Goal: Information Seeking & Learning: Learn about a topic

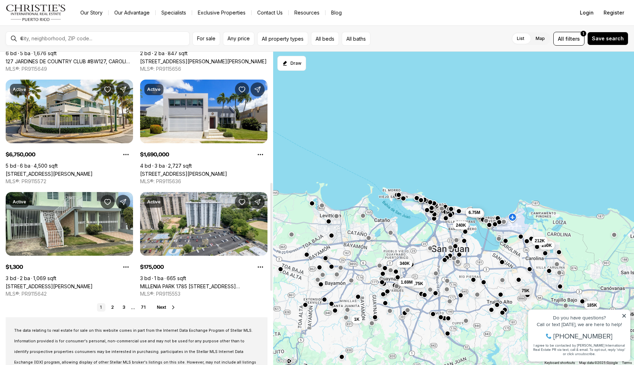
scroll to position [458, 0]
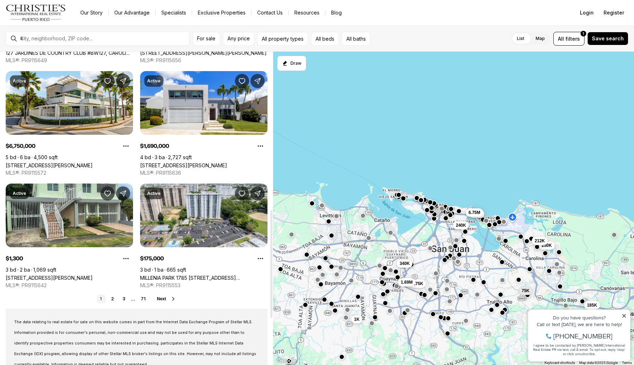
click at [161, 298] on span "Next" at bounding box center [161, 298] width 9 height 5
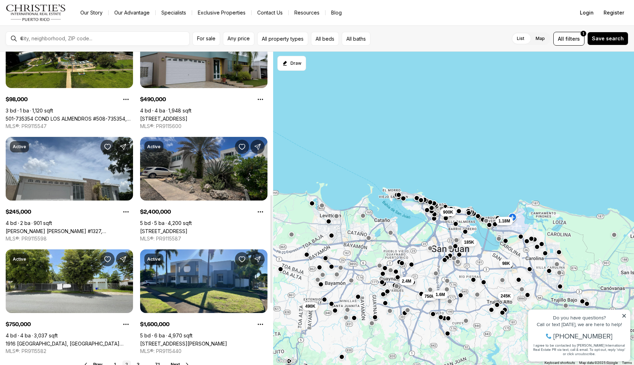
scroll to position [424, 0]
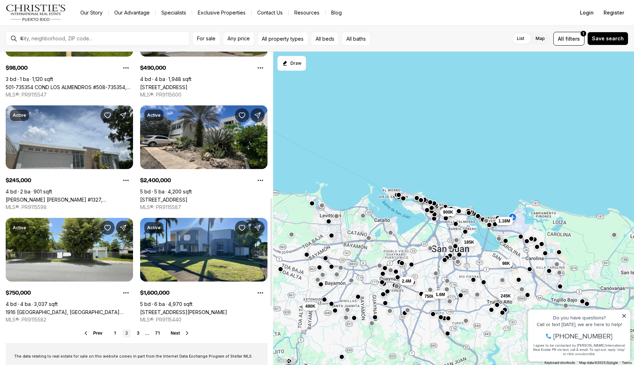
click at [176, 334] on span "Next" at bounding box center [175, 333] width 9 height 5
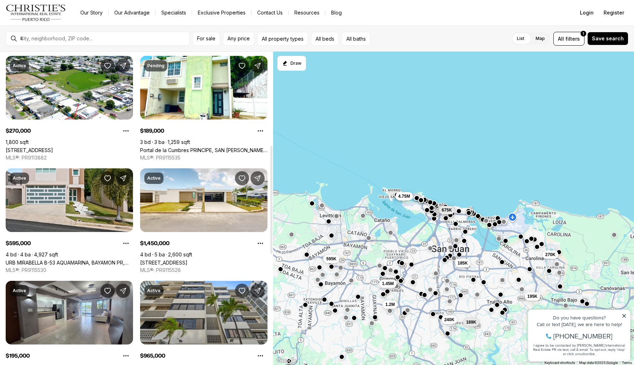
scroll to position [319, 0]
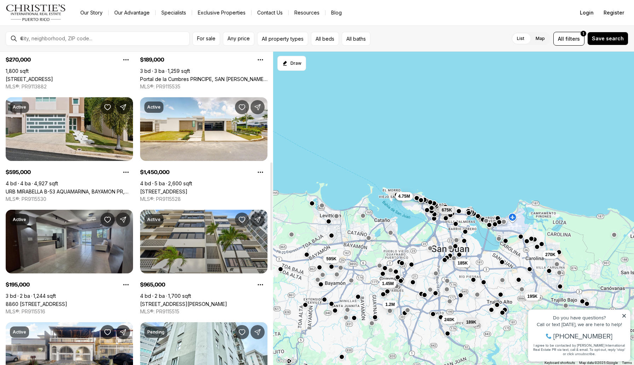
click at [67, 301] on link "8860 PASEO DEL REY #H-102, CAROLINA PR, 00987" at bounding box center [37, 304] width 62 height 6
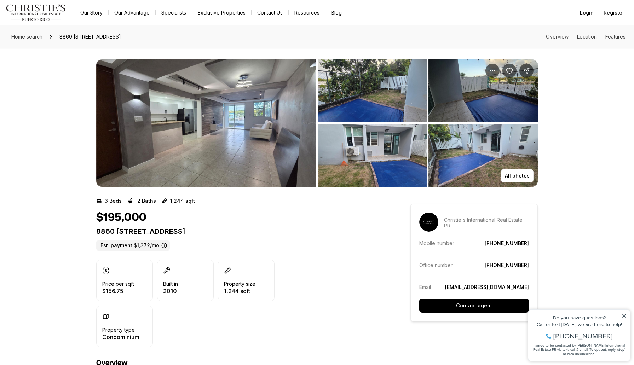
click at [393, 103] on img "View image gallery" at bounding box center [372, 90] width 109 height 63
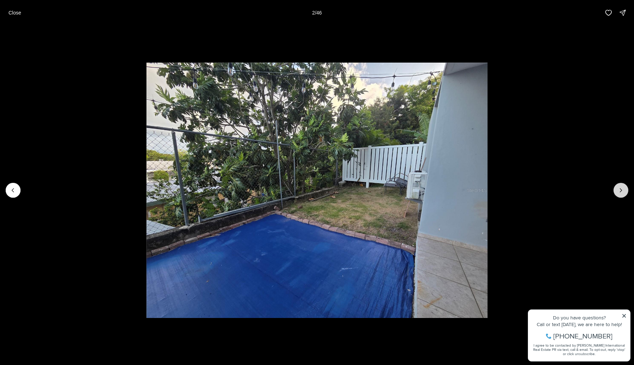
click at [625, 190] on button "Next slide" at bounding box center [620, 190] width 15 height 15
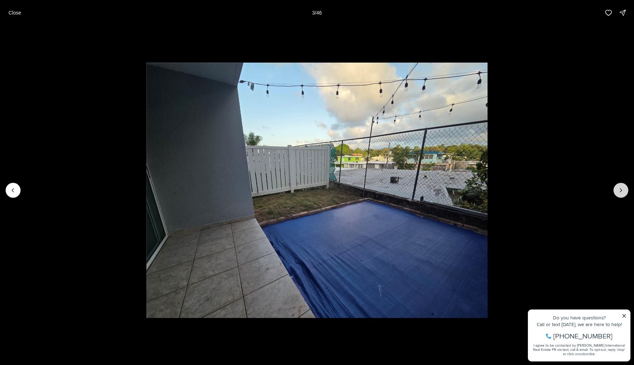
click at [625, 190] on button "Next slide" at bounding box center [620, 190] width 15 height 15
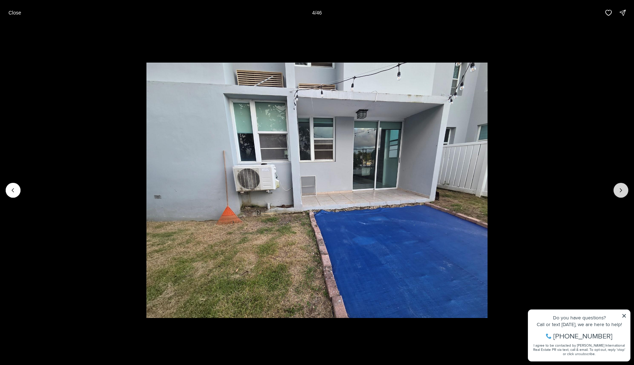
click at [625, 191] on button "Next slide" at bounding box center [620, 190] width 15 height 15
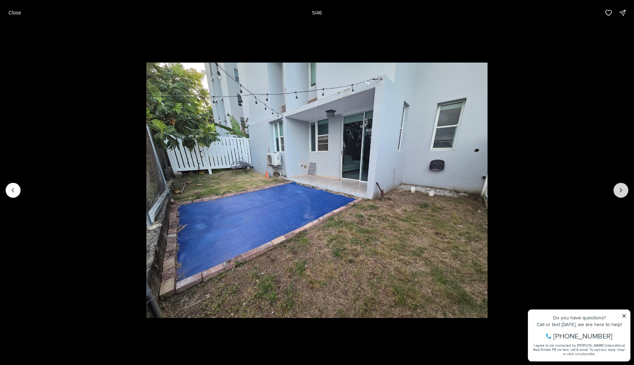
click at [625, 191] on button "Next slide" at bounding box center [620, 190] width 15 height 15
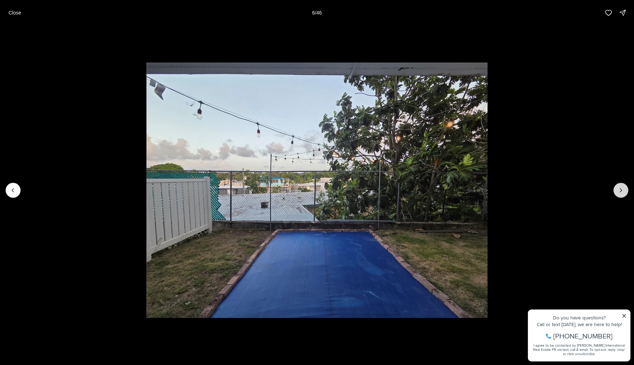
click at [625, 191] on button "Next slide" at bounding box center [620, 190] width 15 height 15
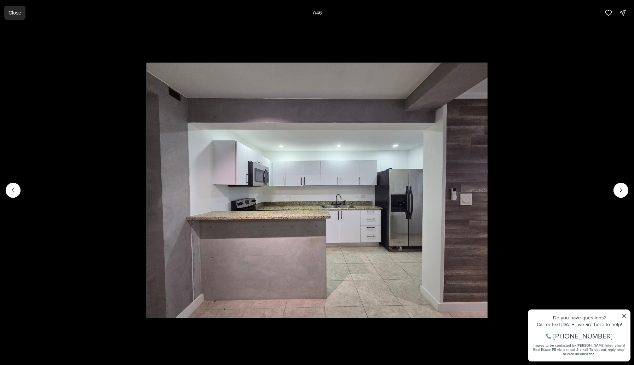
click at [9, 16] on button "Close" at bounding box center [14, 13] width 21 height 14
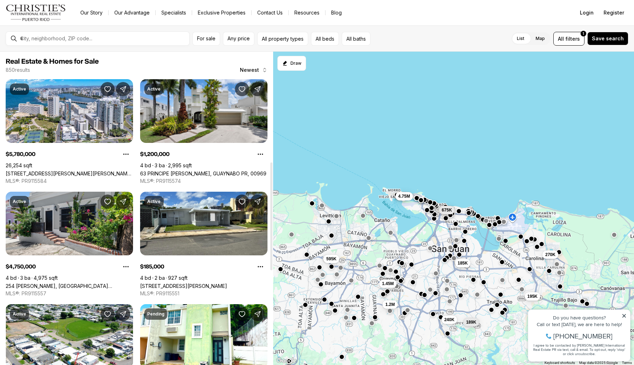
scroll to position [319, 0]
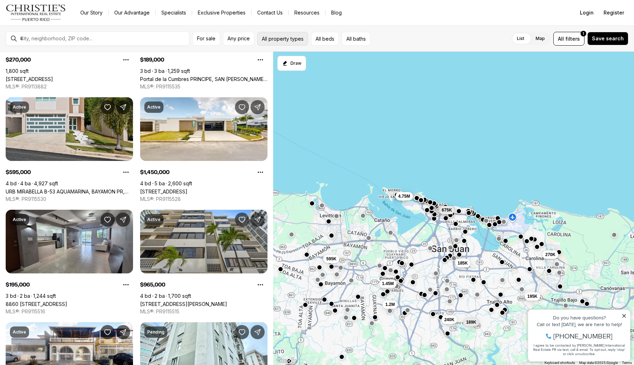
click at [282, 40] on button "All property types" at bounding box center [282, 39] width 51 height 14
click at [327, 41] on button "All beds" at bounding box center [325, 39] width 28 height 14
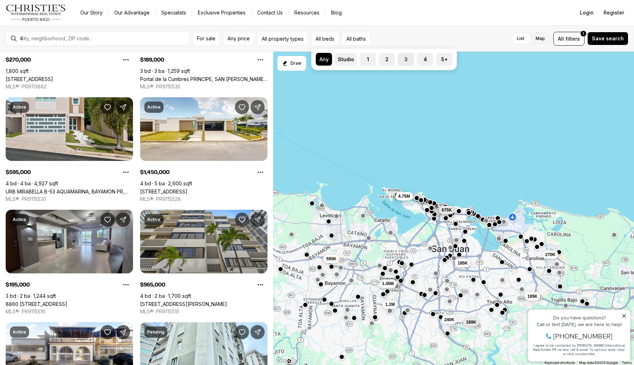
click at [406, 59] on label "3" at bounding box center [406, 59] width 16 height 13
click at [405, 59] on button "3" at bounding box center [401, 56] width 7 height 7
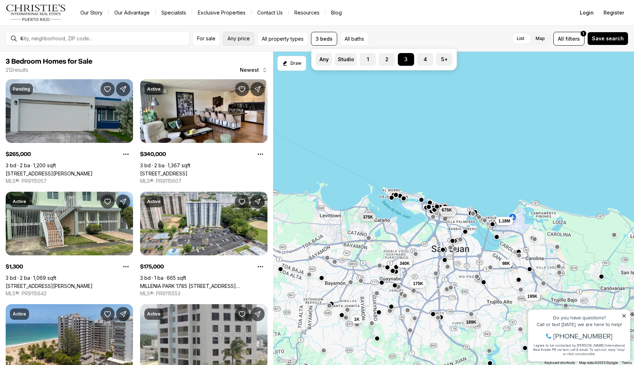
click at [244, 41] on button "Any price" at bounding box center [238, 39] width 31 height 14
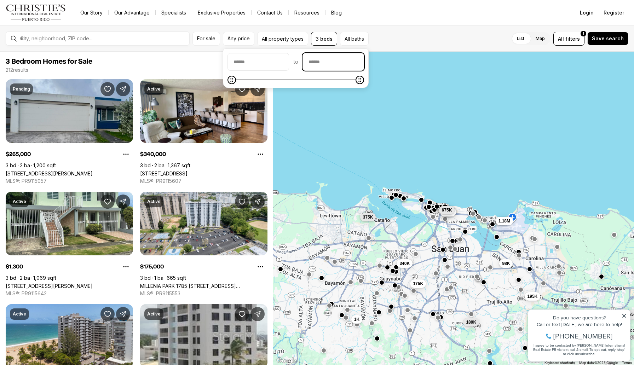
click at [335, 61] on input "priceMax" at bounding box center [333, 61] width 61 height 17
type input "****"
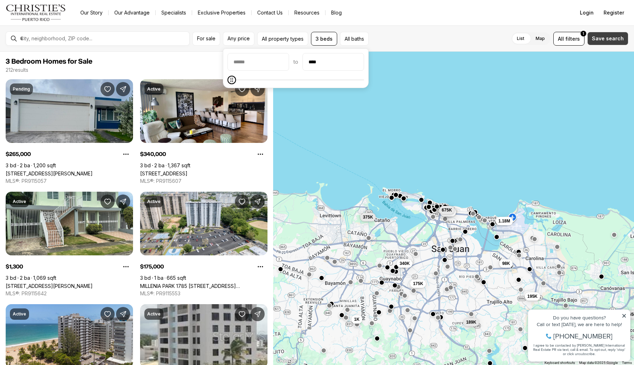
click at [610, 37] on span "Save search" at bounding box center [608, 39] width 32 height 6
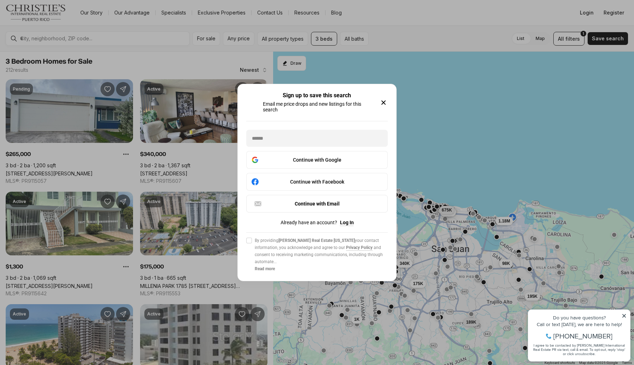
click at [383, 101] on icon "button" at bounding box center [383, 102] width 8 height 8
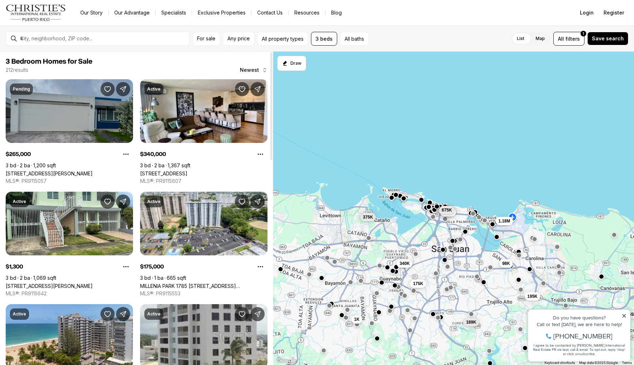
click at [93, 170] on link "CALLE TORRES MASIAS AT THE HILLS #5, CANOVANAS PR, 00729" at bounding box center [49, 173] width 87 height 6
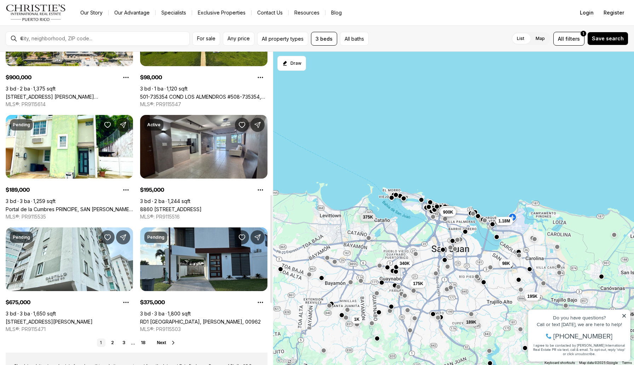
scroll to position [417, 0]
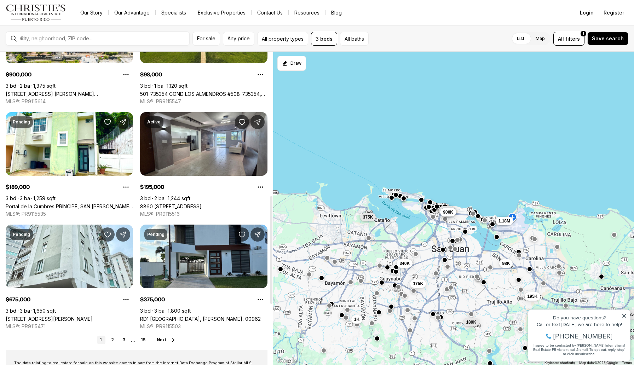
click at [171, 341] on icon at bounding box center [173, 340] width 6 height 6
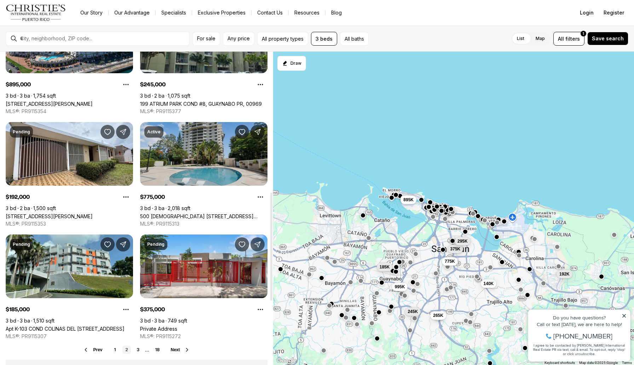
scroll to position [420, 0]
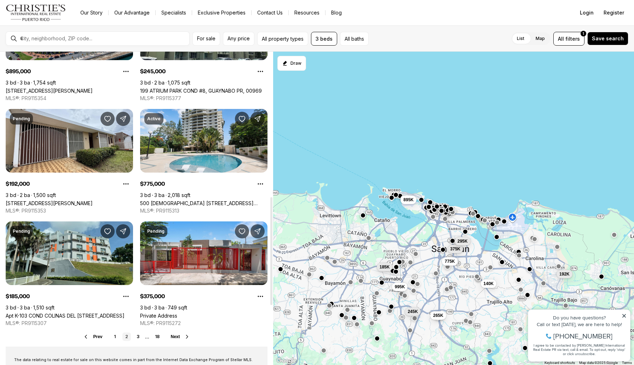
click at [181, 338] on button "Next" at bounding box center [180, 337] width 19 height 6
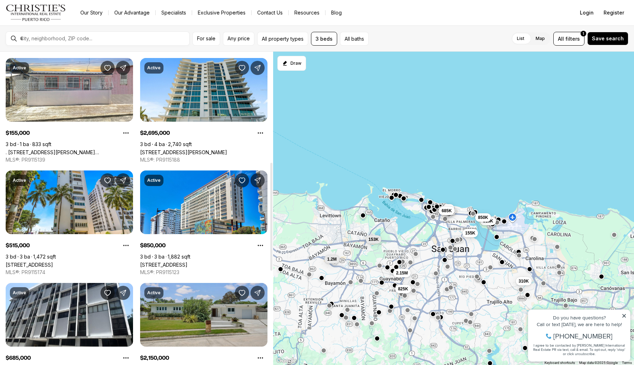
scroll to position [436, 0]
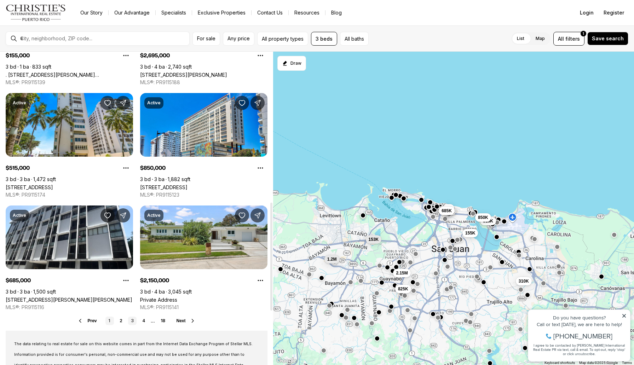
click at [110, 320] on link "1" at bounding box center [109, 321] width 8 height 8
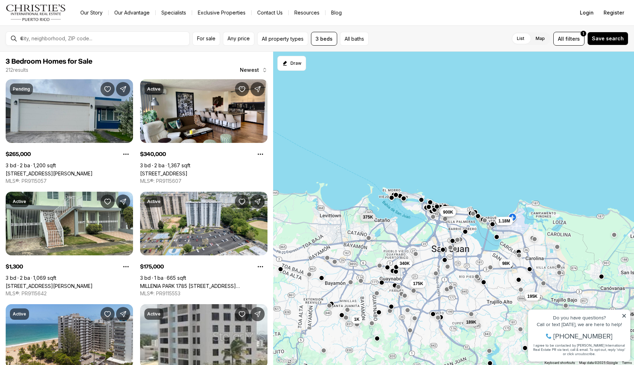
click at [96, 15] on link "Our Story" at bounding box center [92, 13] width 34 height 10
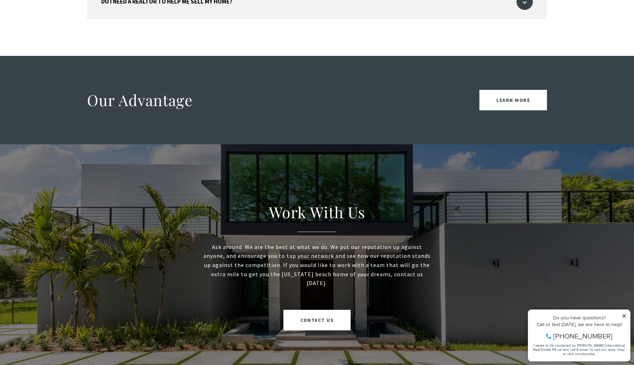
scroll to position [1285, 0]
